Goal: Task Accomplishment & Management: Use online tool/utility

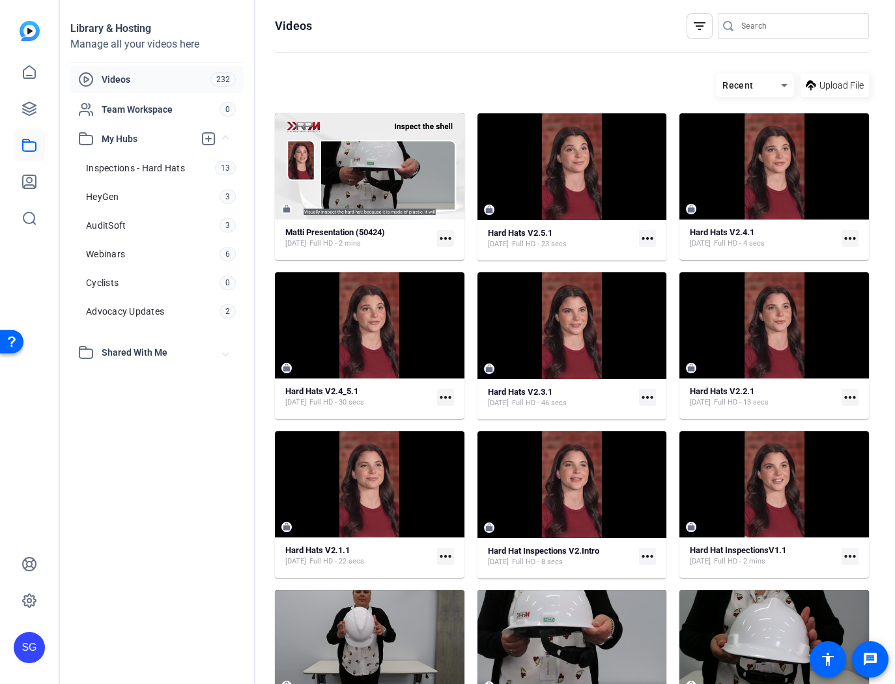
click at [644, 393] on mat-icon "more_horiz" at bounding box center [647, 397] width 17 height 17
click at [535, 387] on div at bounding box center [447, 342] width 895 height 684
click at [529, 390] on strong "Hard Hats V2.3.1" at bounding box center [520, 392] width 64 height 10
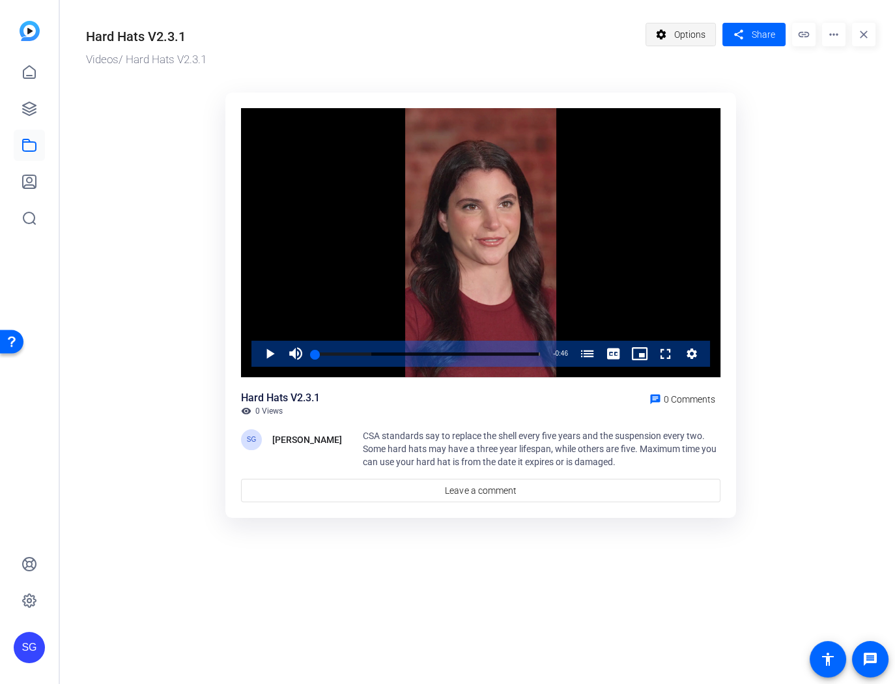
click at [694, 36] on span "Options" at bounding box center [689, 34] width 31 height 25
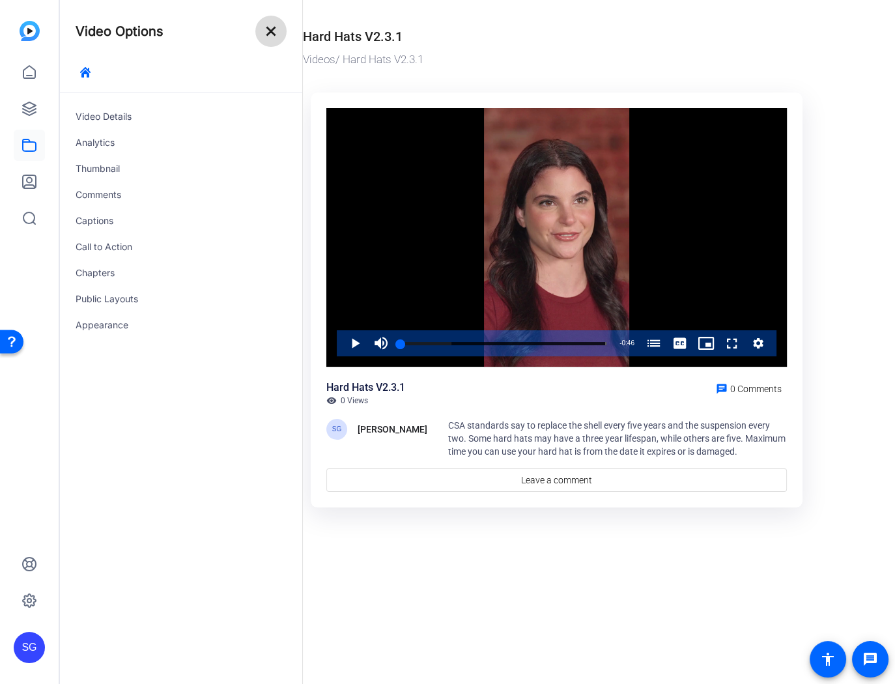
click at [271, 31] on mat-icon "close" at bounding box center [271, 31] width 16 height 16
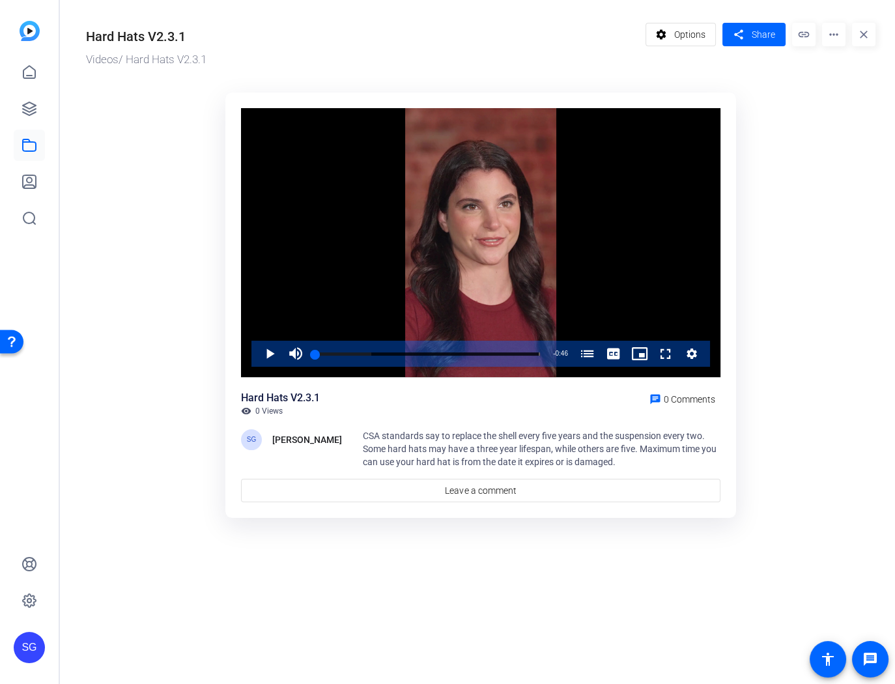
click at [807, 33] on mat-icon "link" at bounding box center [803, 34] width 23 height 23
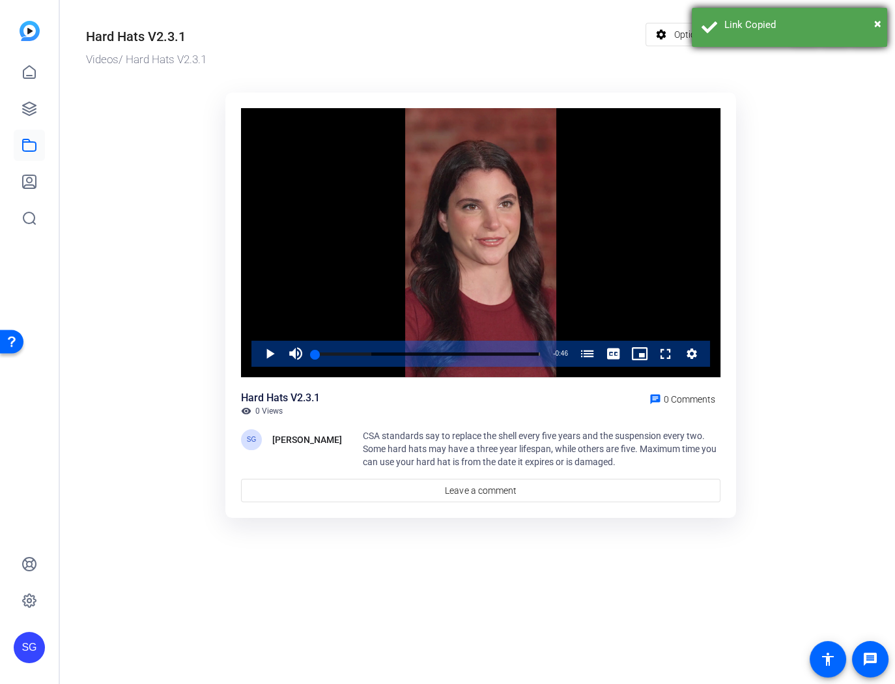
click at [881, 18] on div "× Link Copied" at bounding box center [788, 27] width 195 height 39
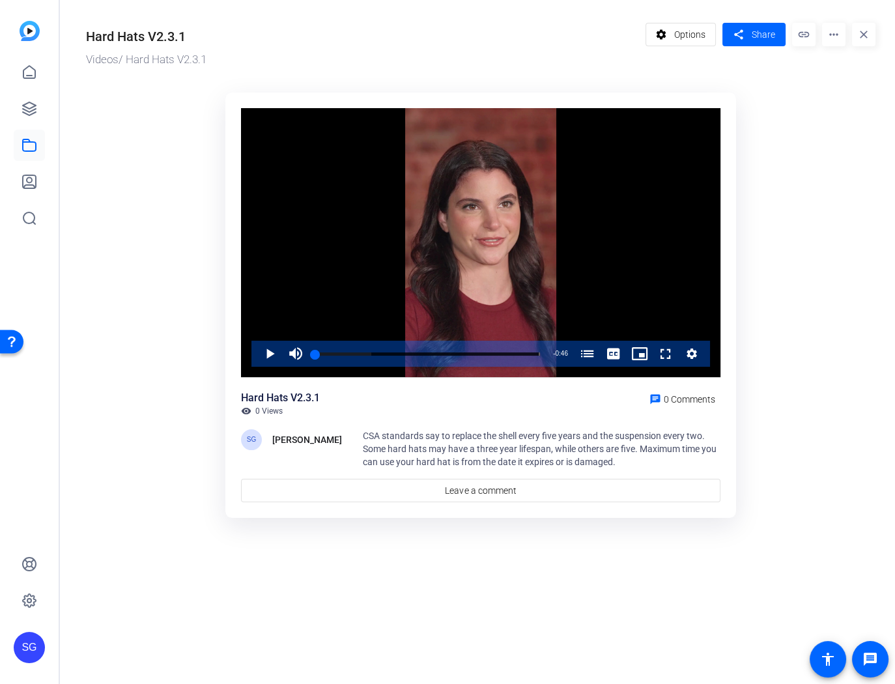
click at [834, 36] on mat-icon "more_horiz" at bounding box center [833, 34] width 23 height 23
click at [793, 137] on span "Delete" at bounding box center [805, 140] width 57 height 16
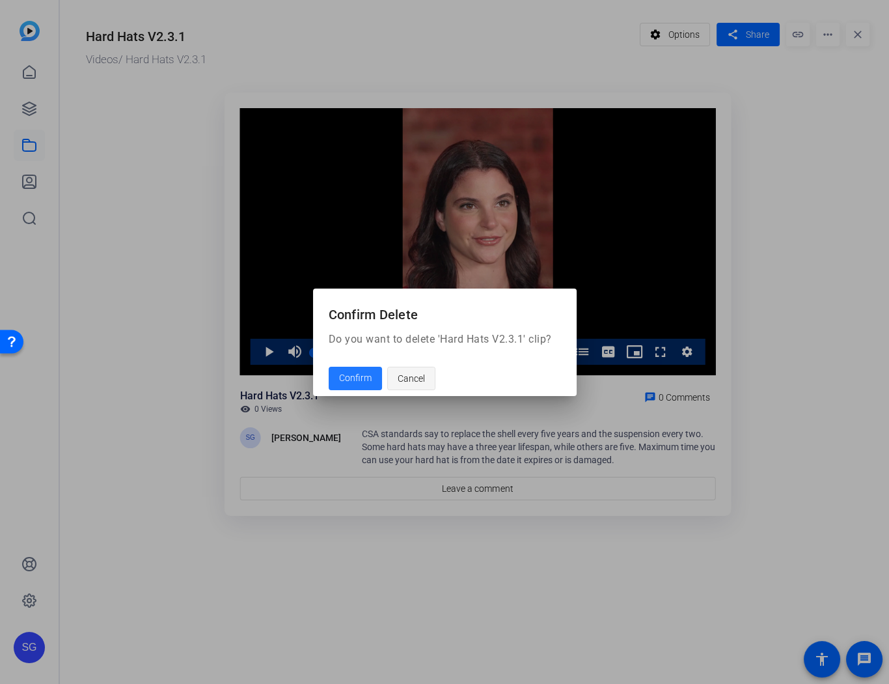
click at [417, 372] on span "Cancel" at bounding box center [411, 378] width 27 height 25
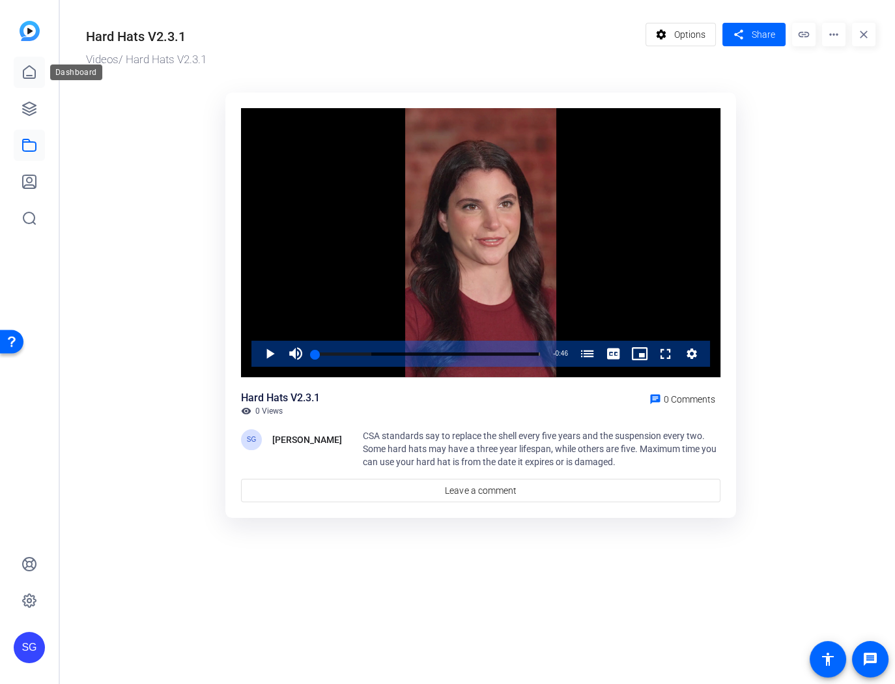
click at [28, 72] on icon at bounding box center [29, 72] width 16 height 16
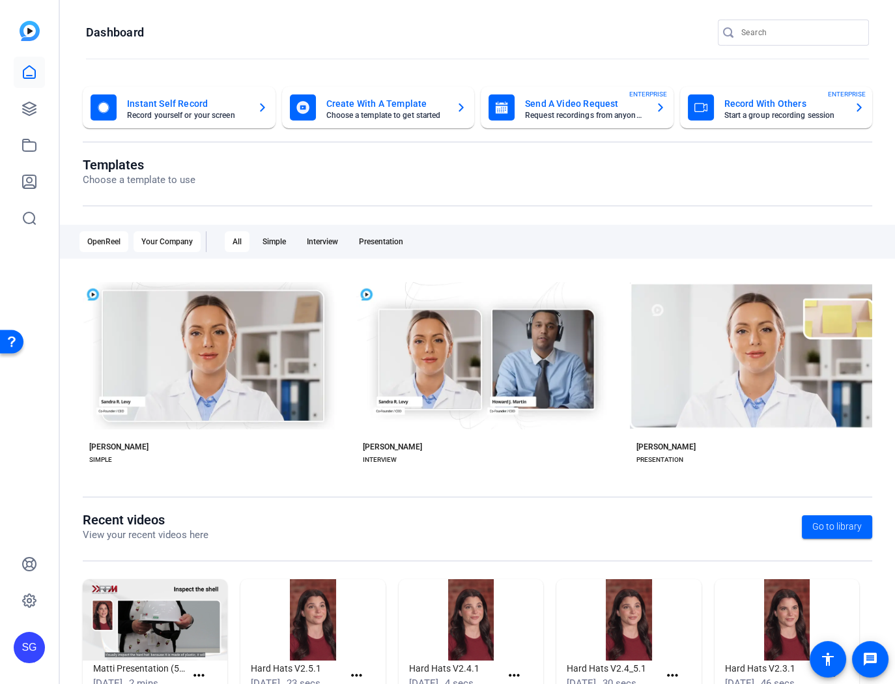
click at [174, 241] on div "Your Company" at bounding box center [166, 241] width 67 height 21
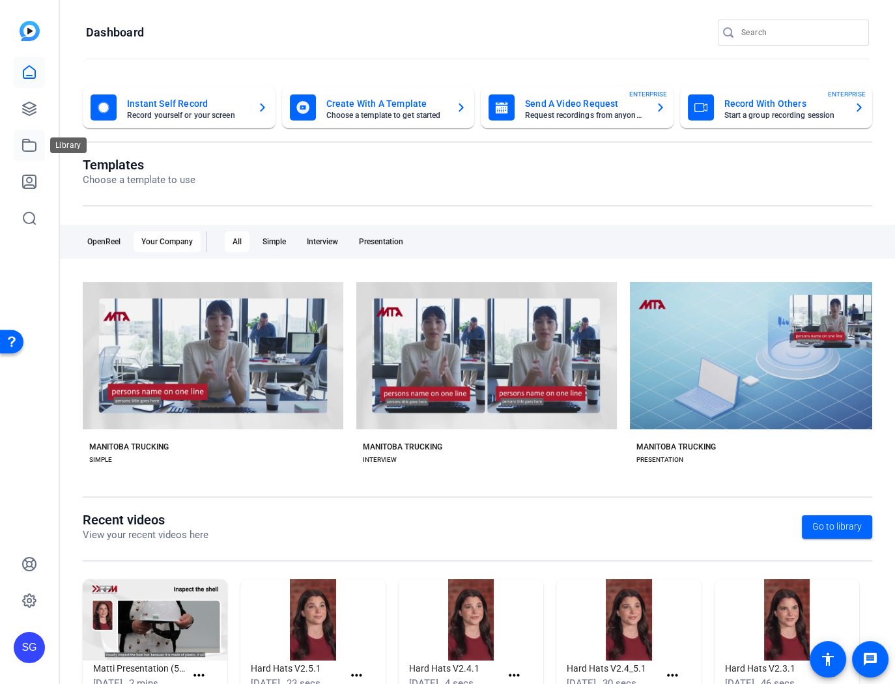
click at [30, 144] on icon at bounding box center [29, 145] width 16 height 16
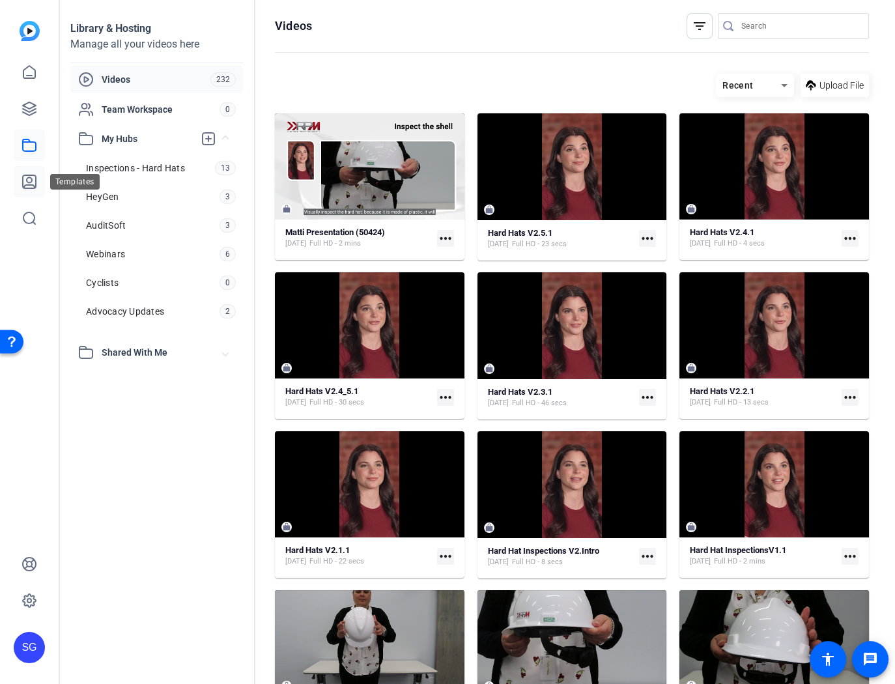
click at [30, 178] on icon at bounding box center [29, 182] width 16 height 16
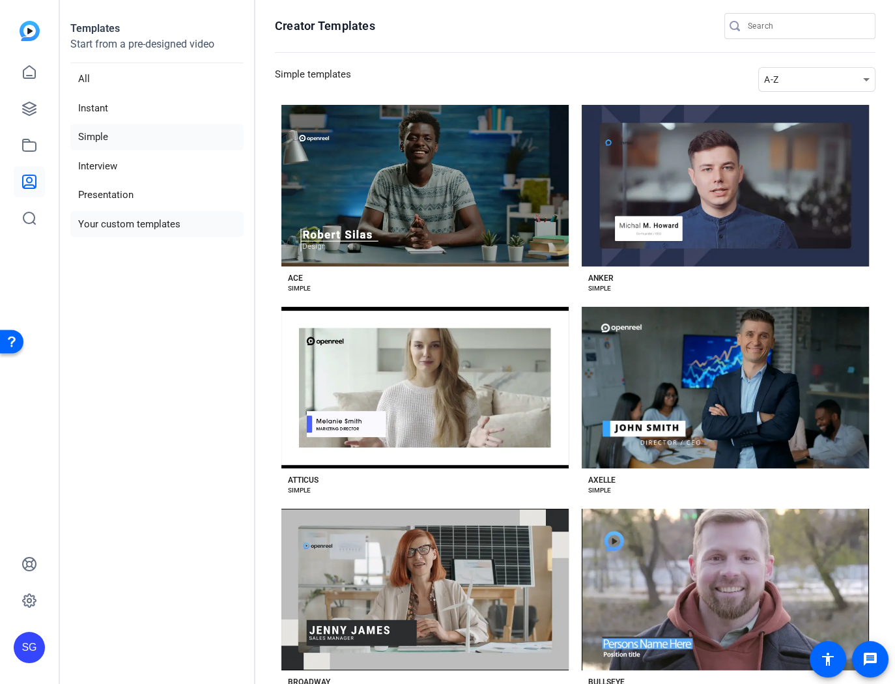
click at [125, 219] on li "Your custom templates" at bounding box center [156, 224] width 173 height 27
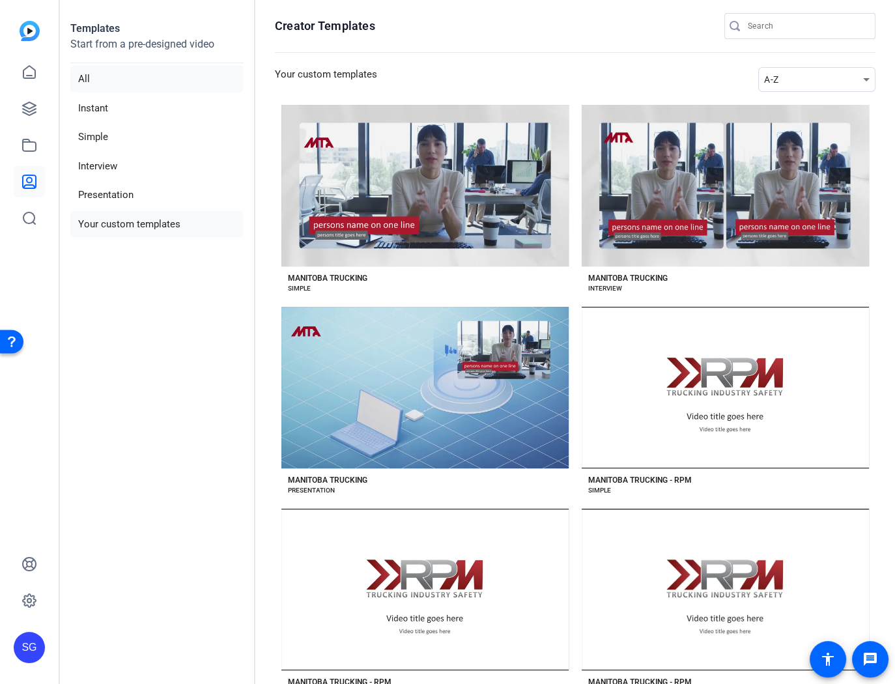
click at [82, 78] on li "All" at bounding box center [156, 79] width 173 height 27
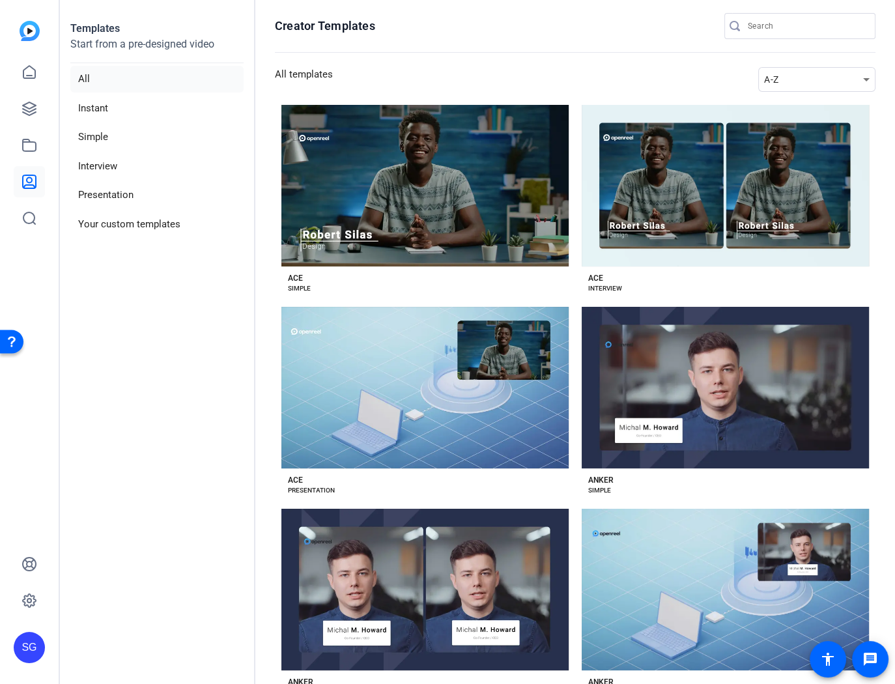
click at [863, 79] on icon at bounding box center [866, 79] width 7 height 3
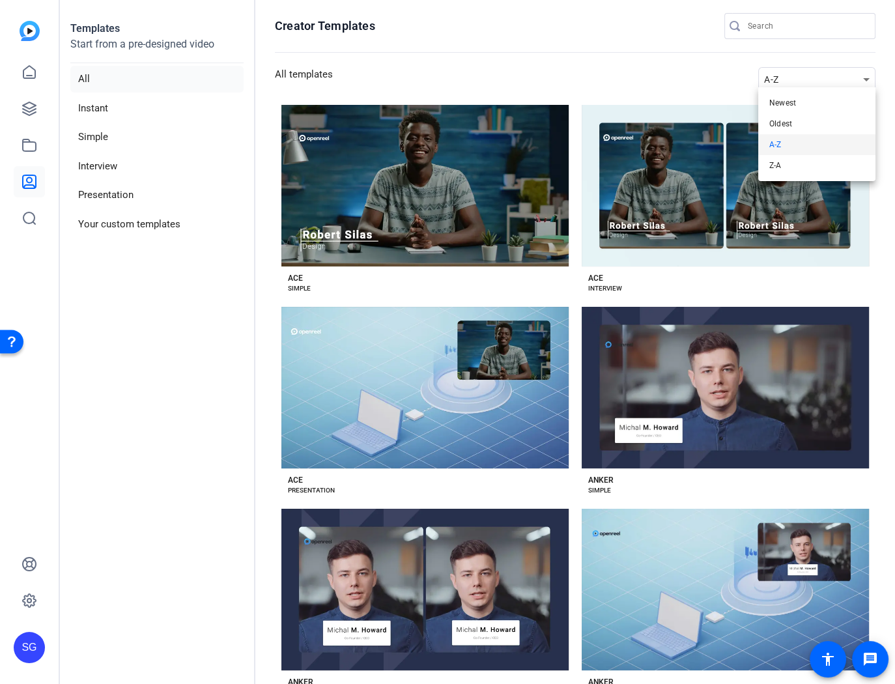
click at [862, 79] on div at bounding box center [447, 342] width 895 height 684
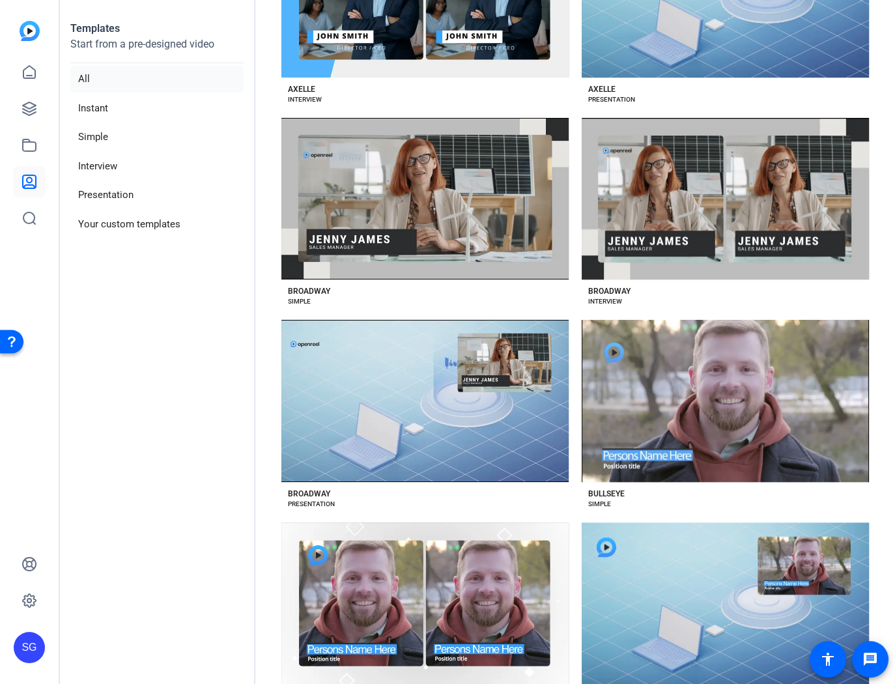
scroll to position [781, 0]
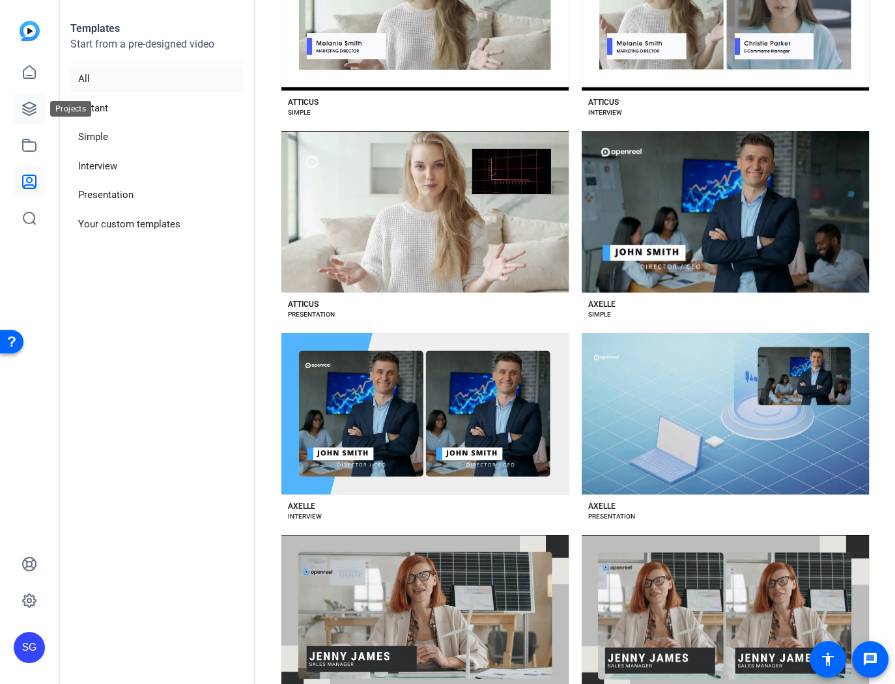
click at [29, 107] on icon at bounding box center [29, 109] width 16 height 16
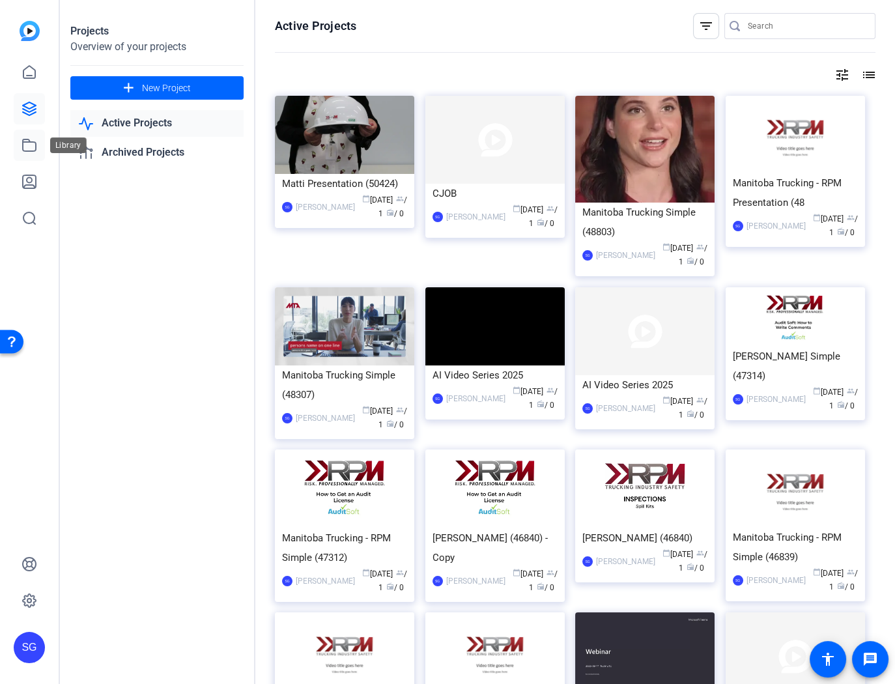
click at [31, 145] on icon at bounding box center [29, 145] width 16 height 16
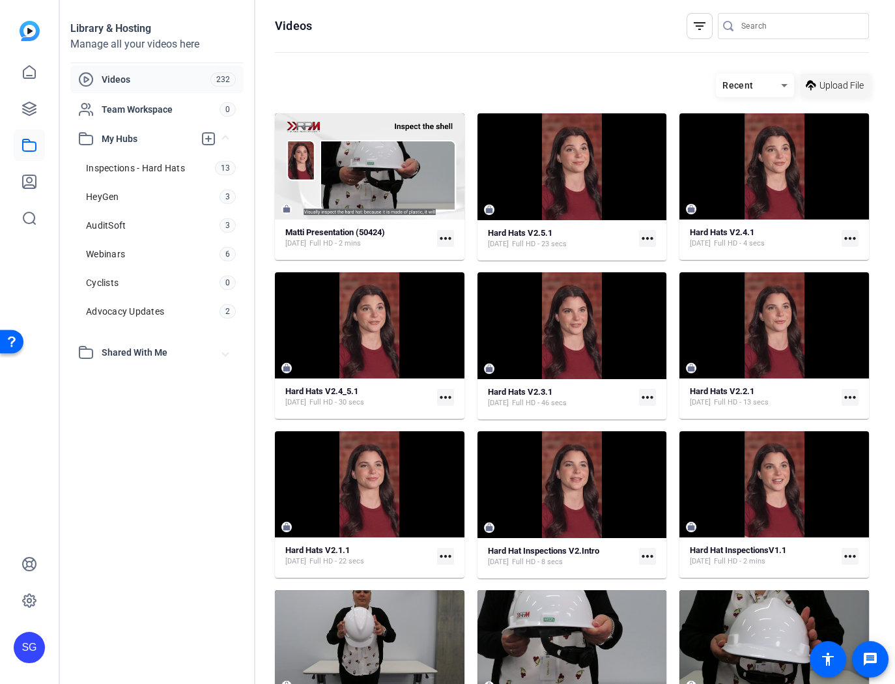
click at [829, 81] on span "Upload File" at bounding box center [841, 86] width 44 height 14
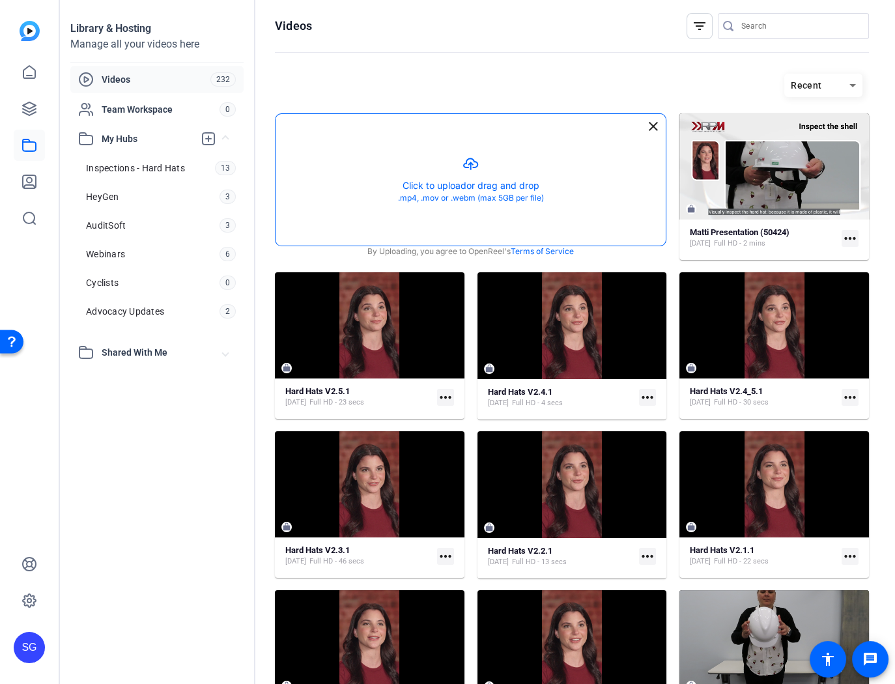
click at [476, 182] on button "button" at bounding box center [470, 180] width 390 height 132
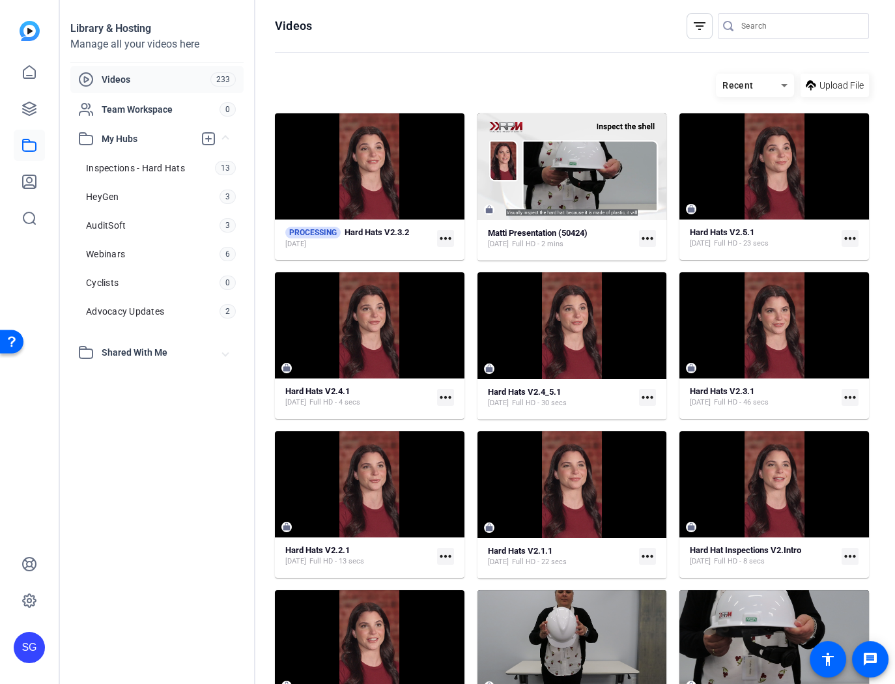
click at [445, 234] on mat-icon "more_horiz" at bounding box center [445, 238] width 17 height 17
click at [454, 257] on span "Manage Hubs" at bounding box center [510, 257] width 131 height 16
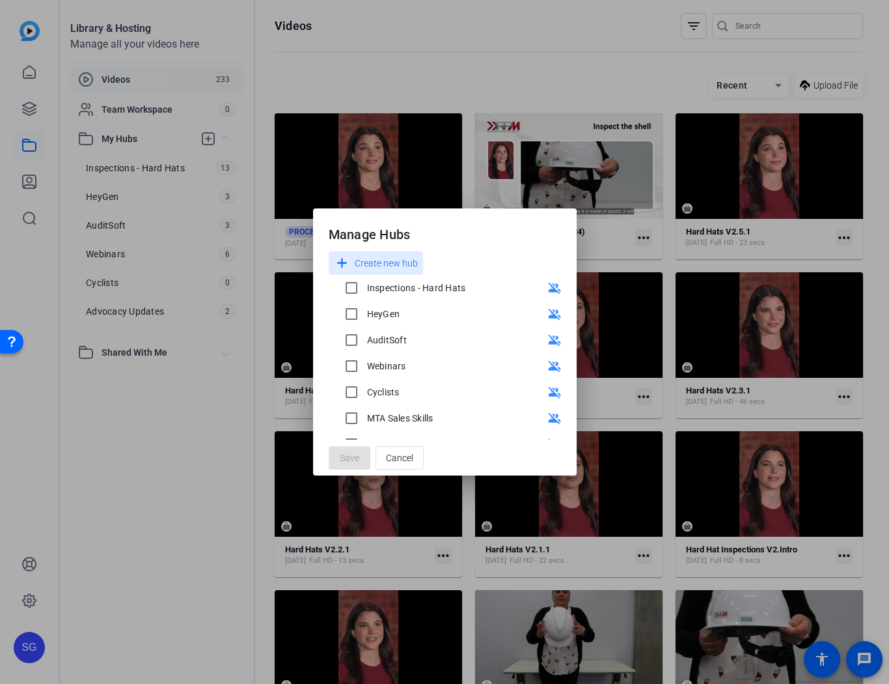
click at [419, 284] on div "Inspections - Hard Hats" at bounding box center [416, 287] width 99 height 13
click at [365, 284] on input "Inspections - Hard Hats" at bounding box center [352, 288] width 26 height 26
checkbox input "true"
click at [354, 456] on span "Save" at bounding box center [350, 458] width 20 height 14
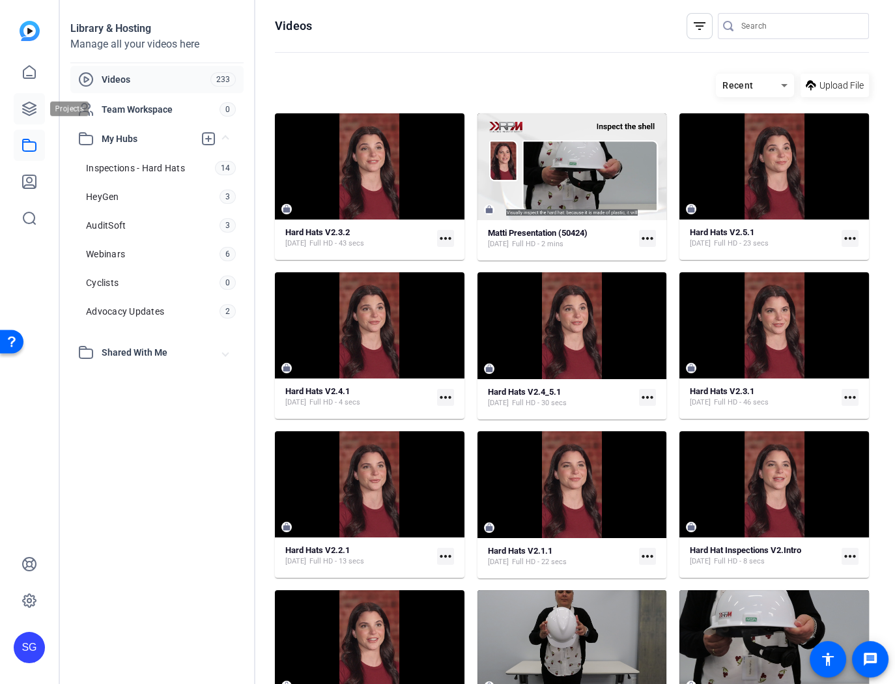
click at [31, 109] on icon at bounding box center [29, 109] width 16 height 16
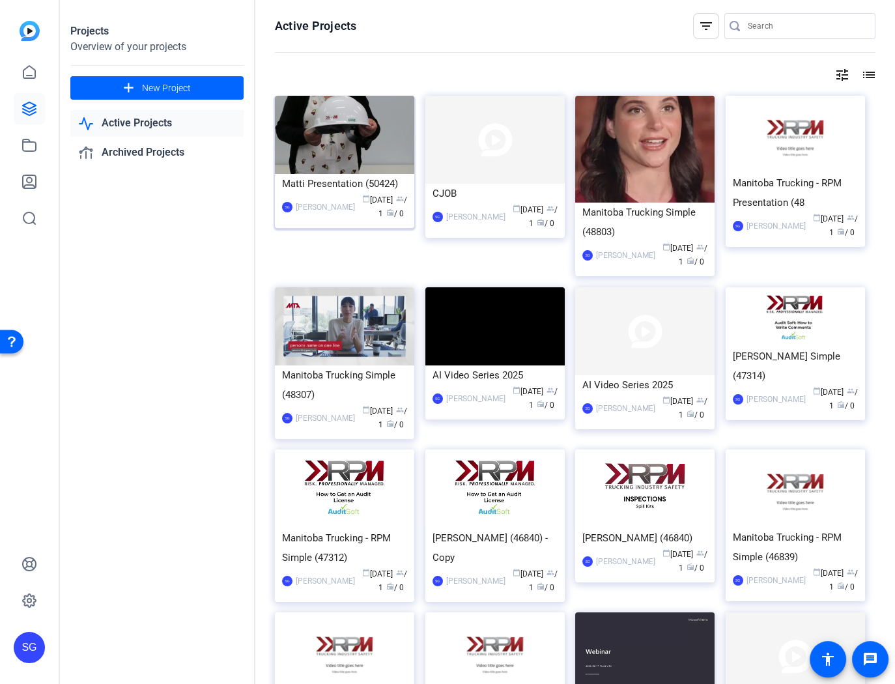
click at [344, 152] on img at bounding box center [344, 135] width 139 height 78
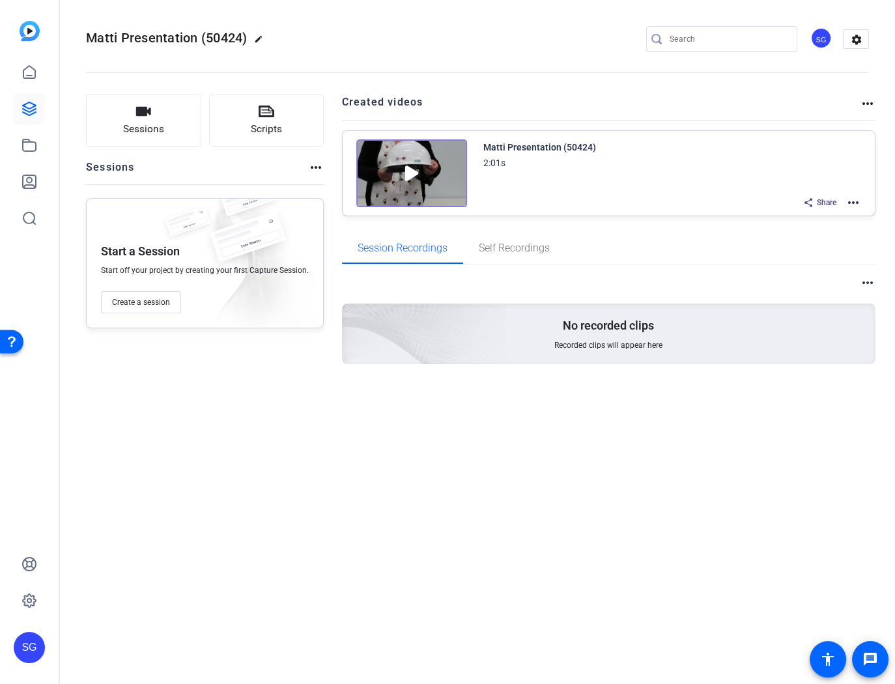
click at [856, 201] on mat-icon "more_horiz" at bounding box center [853, 203] width 16 height 16
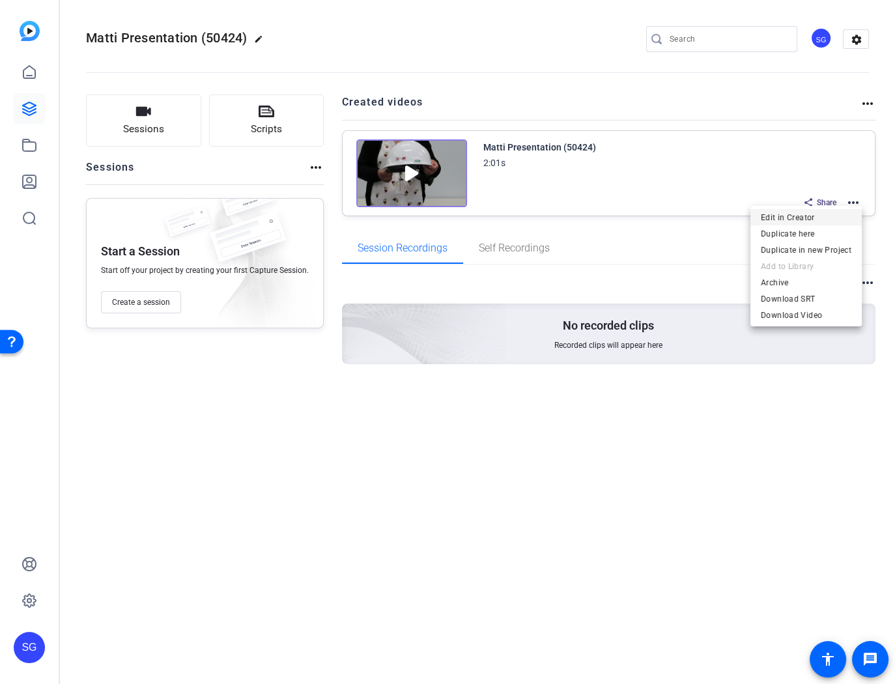
click at [786, 216] on span "Edit in Creator" at bounding box center [806, 218] width 91 height 16
